Goal: Task Accomplishment & Management: Complete application form

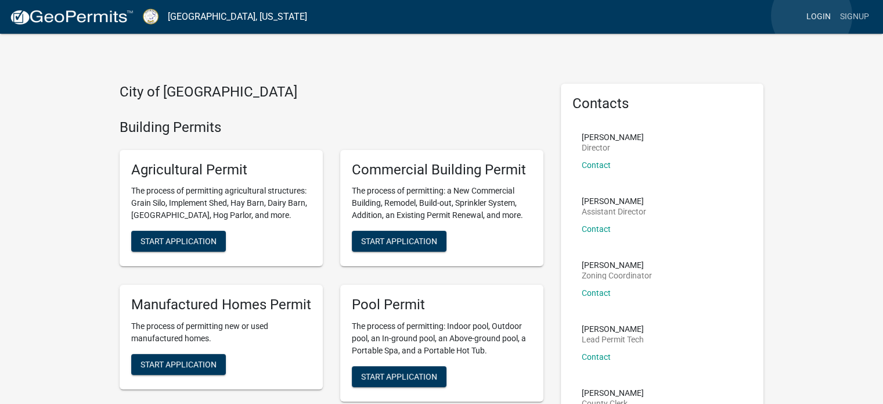
click at [812, 16] on link "Login" at bounding box center [819, 17] width 34 height 22
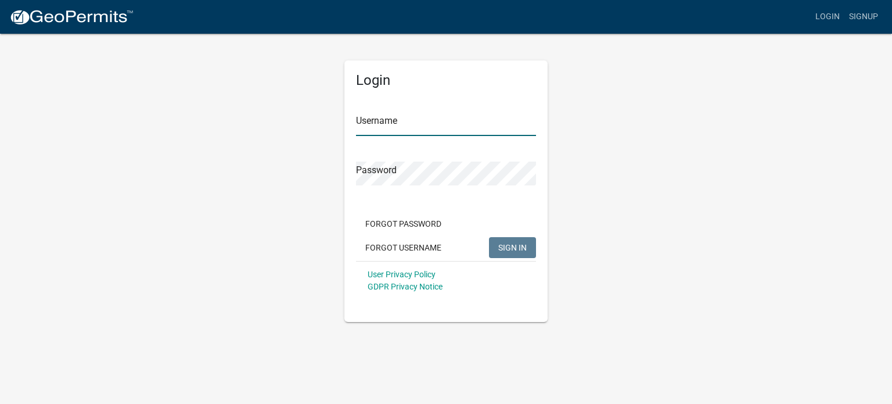
click at [420, 122] on input "Username" at bounding box center [446, 124] width 180 height 24
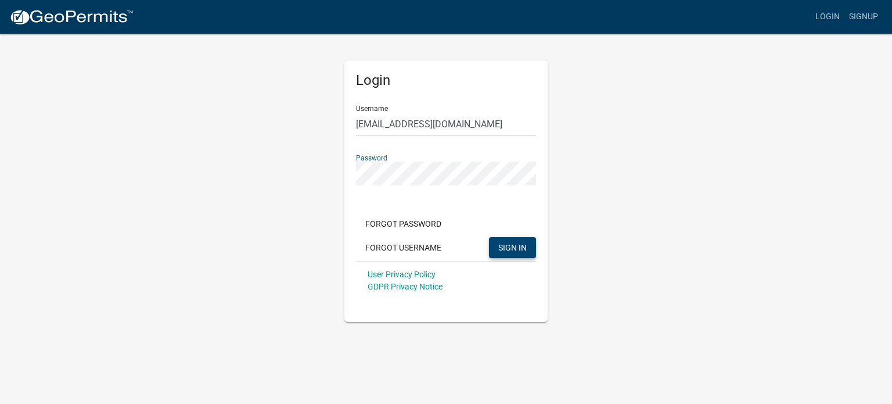
click at [507, 253] on button "SIGN IN" at bounding box center [512, 247] width 47 height 21
click at [511, 253] on button "SIGN IN" at bounding box center [512, 247] width 47 height 21
click at [508, 246] on span "SIGN IN" at bounding box center [512, 246] width 28 height 9
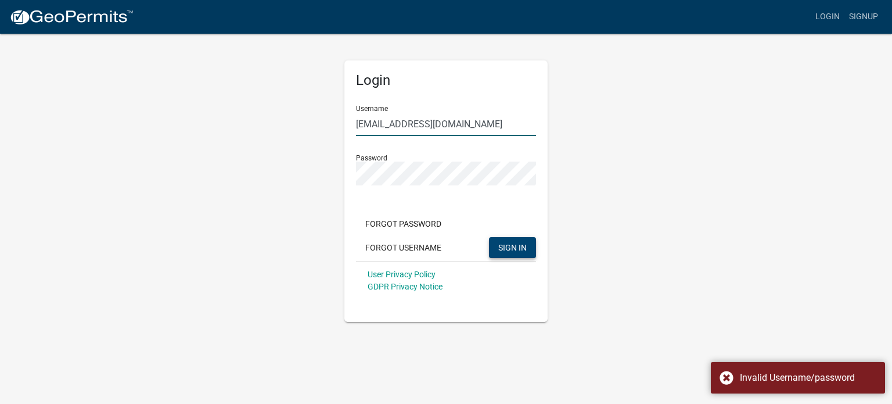
click at [418, 123] on input "[EMAIL_ADDRESS][DOMAIN_NAME]" at bounding box center [446, 124] width 180 height 24
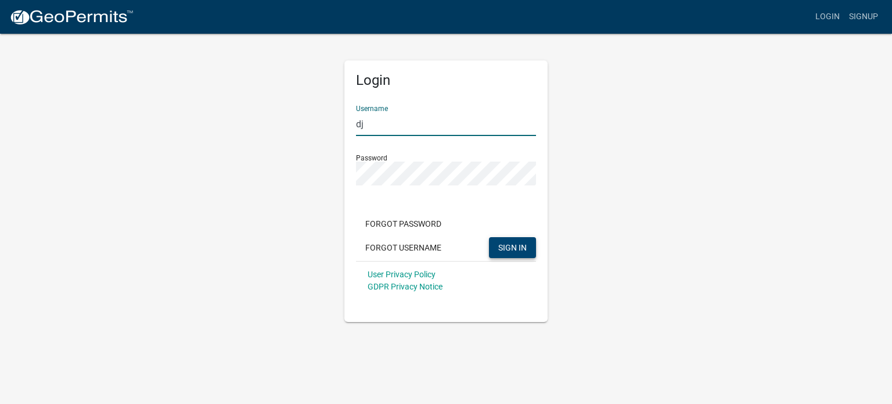
type input "d"
type input "proteuslife"
click at [509, 245] on span "SIGN IN" at bounding box center [512, 246] width 28 height 9
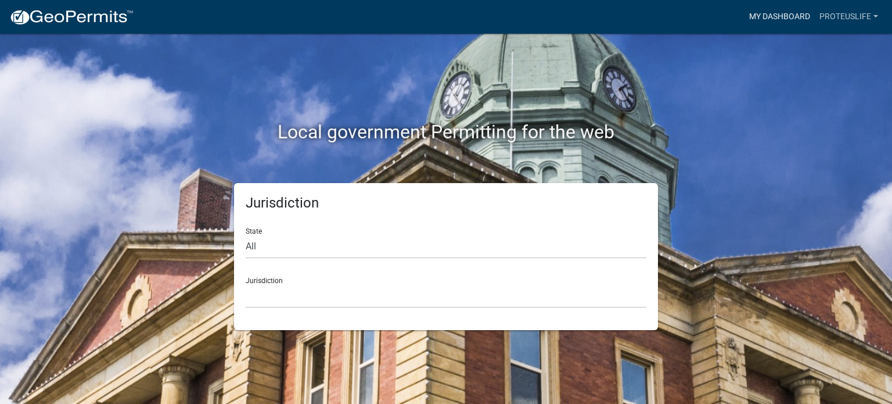
click at [762, 16] on link "My Dashboard" at bounding box center [780, 17] width 70 height 22
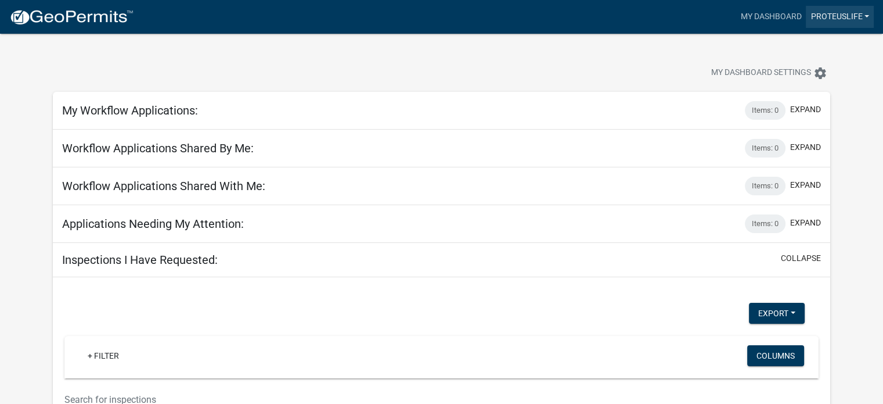
click at [867, 17] on link "proteuslife" at bounding box center [840, 17] width 68 height 22
click at [824, 44] on link "Account" at bounding box center [827, 48] width 93 height 28
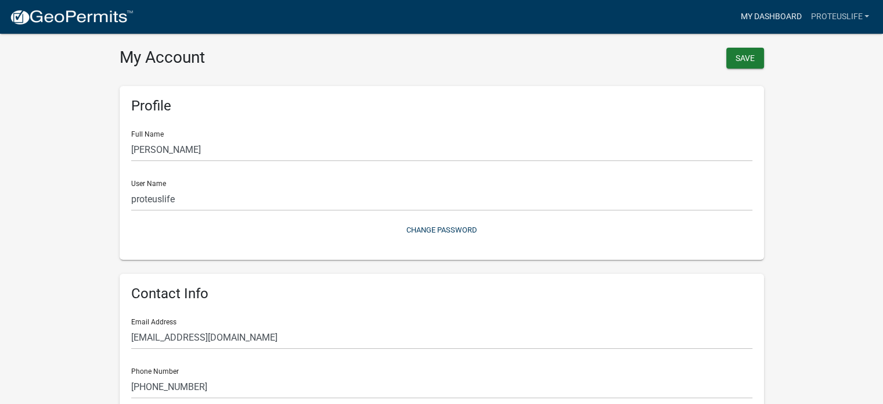
click at [750, 24] on link "My Dashboard" at bounding box center [771, 17] width 70 height 22
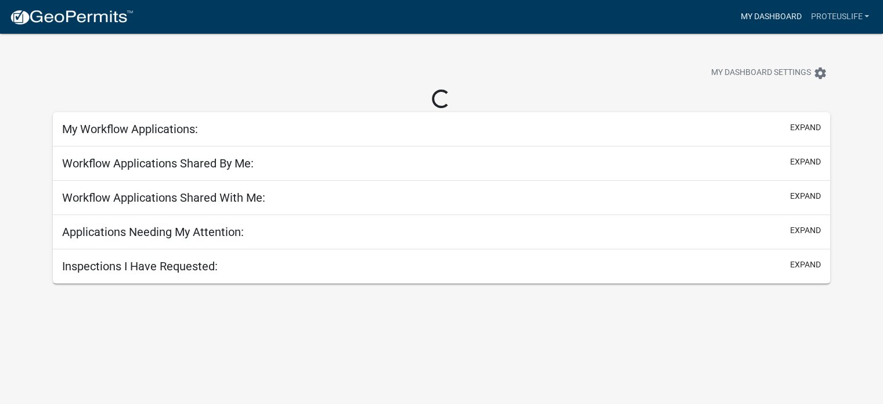
click at [750, 24] on link "My Dashboard" at bounding box center [771, 17] width 70 height 22
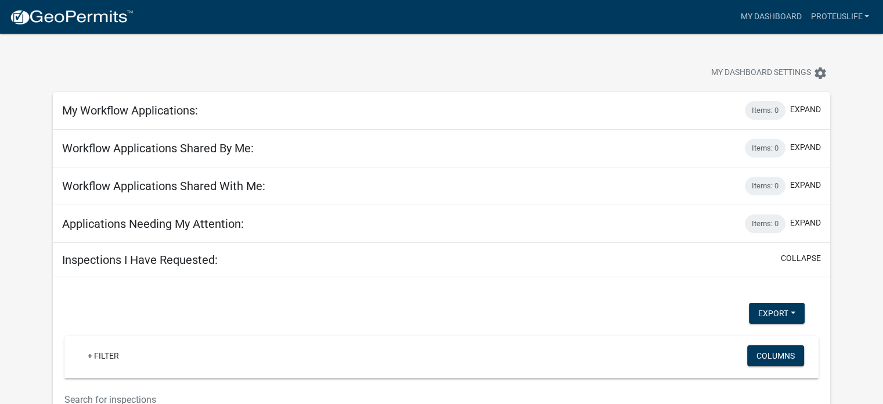
click at [85, 18] on img at bounding box center [71, 17] width 124 height 17
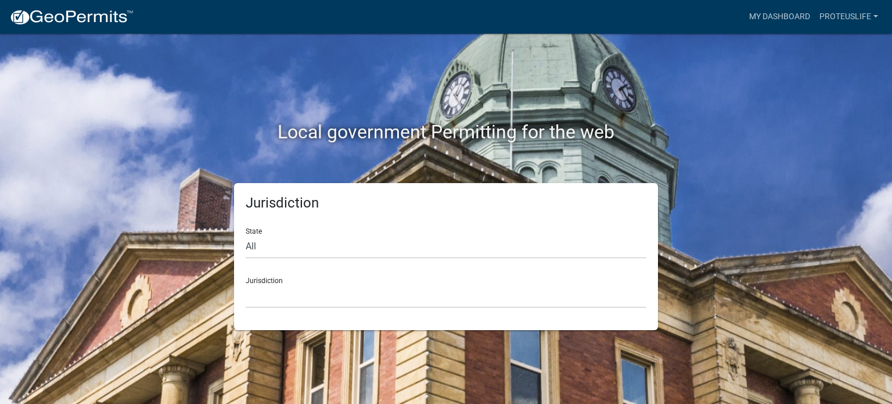
click at [257, 281] on div "Jurisdiction [GEOGRAPHIC_DATA], [US_STATE] [GEOGRAPHIC_DATA], [US_STATE][PERSON…" at bounding box center [446, 288] width 401 height 40
click at [251, 246] on select "All [US_STATE] [US_STATE] [US_STATE] [US_STATE] [US_STATE] [US_STATE] [US_STATE…" at bounding box center [446, 247] width 401 height 24
select select "[US_STATE]"
click at [246, 235] on select "All [US_STATE] [US_STATE] [US_STATE] [US_STATE] [US_STATE] [US_STATE] [US_STATE…" at bounding box center [446, 247] width 401 height 24
click at [288, 293] on select "[GEOGRAPHIC_DATA], [US_STATE][PERSON_NAME][GEOGRAPHIC_DATA], [US_STATE][PERSON_…" at bounding box center [446, 296] width 401 height 24
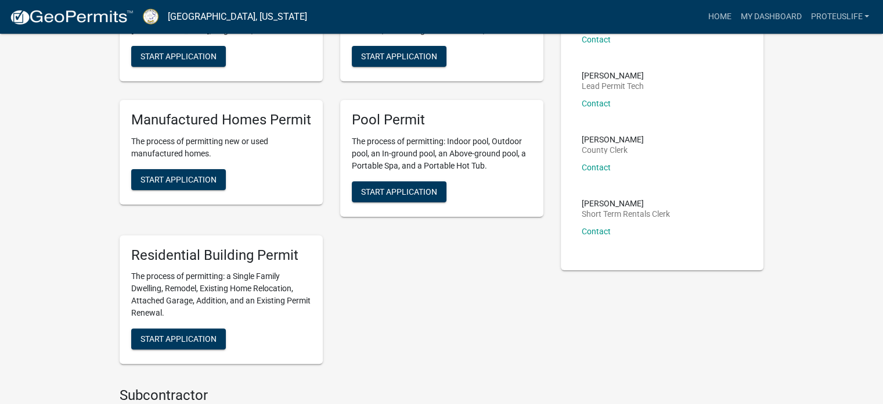
scroll to position [328, 0]
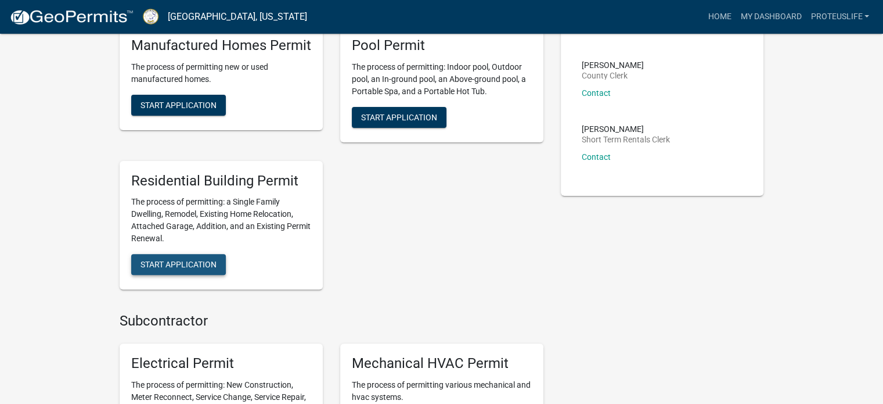
click at [189, 260] on span "Start Application" at bounding box center [179, 264] width 76 height 9
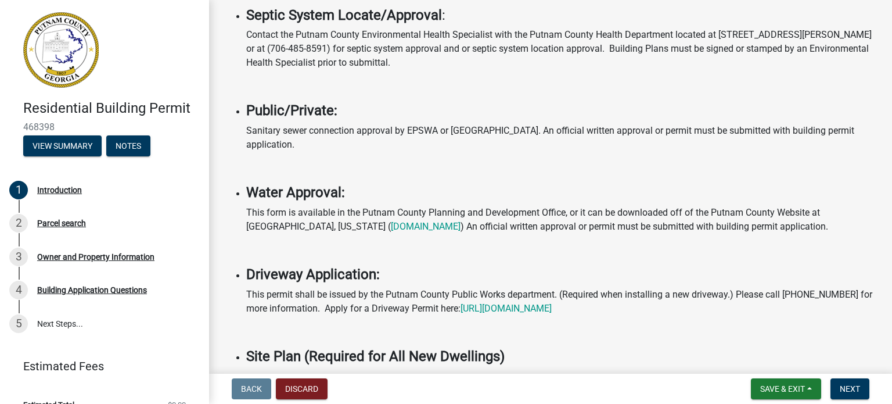
scroll to position [342, 0]
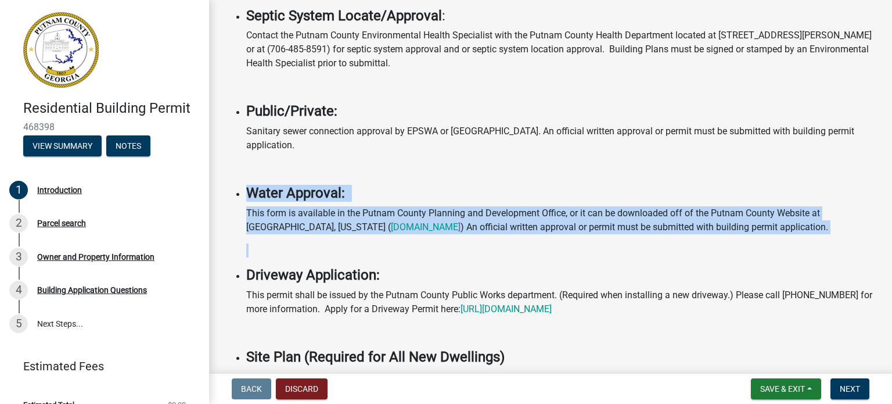
drag, startPoint x: 236, startPoint y: 181, endPoint x: 724, endPoint y: 246, distance: 492.8
click at [724, 246] on ul "The subject property must have an assigned address to begin this application Ad…" at bounding box center [550, 334] width 655 height 1033
copy li "Water Approval: This form is available in the Putnam County Planning and Develo…"
